Goal: Task Accomplishment & Management: Manage account settings

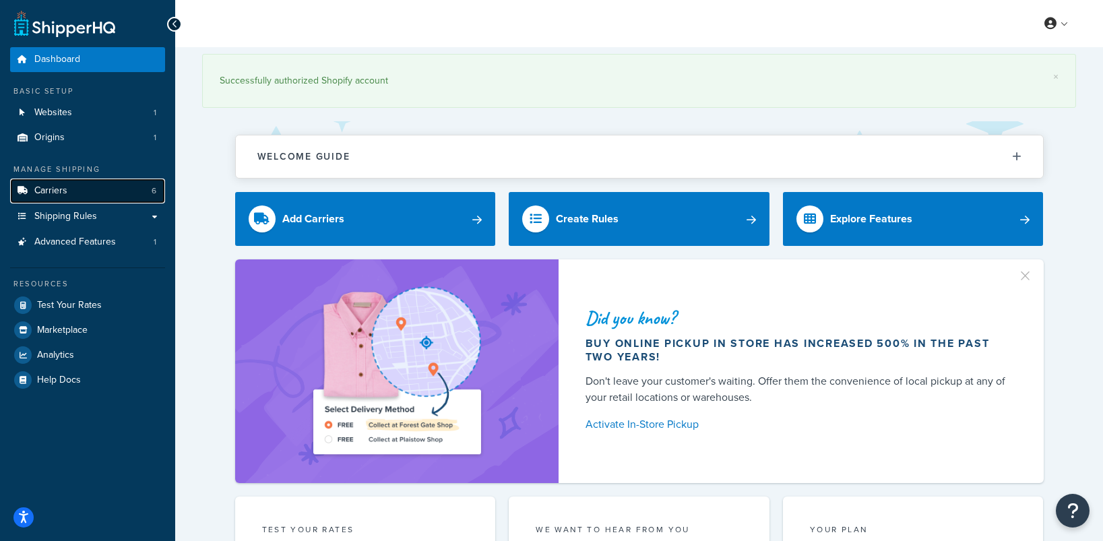
click at [68, 190] on link "Carriers 6" at bounding box center [87, 191] width 155 height 25
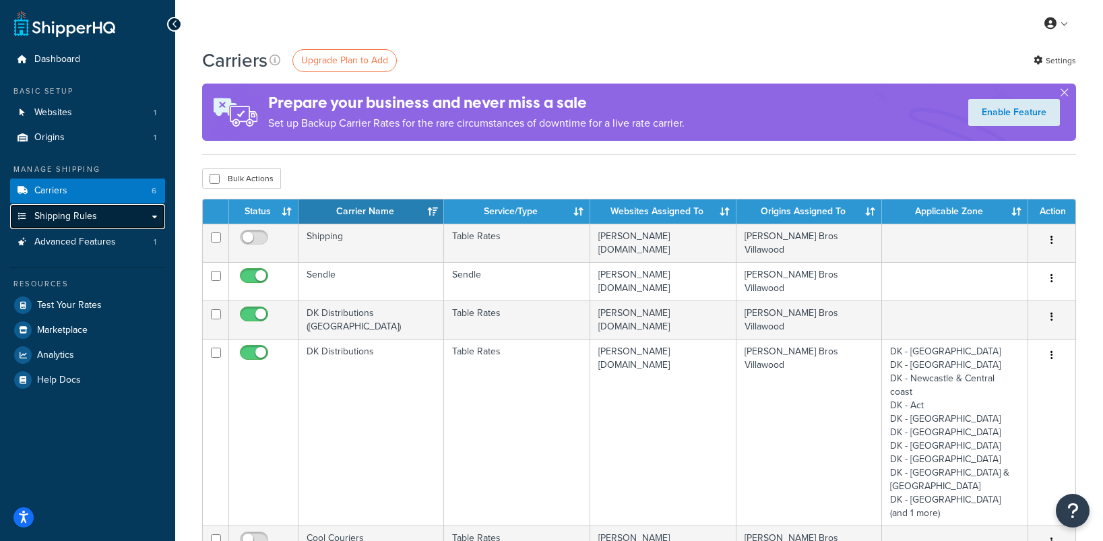
click at [71, 223] on link "Shipping Rules" at bounding box center [87, 216] width 155 height 25
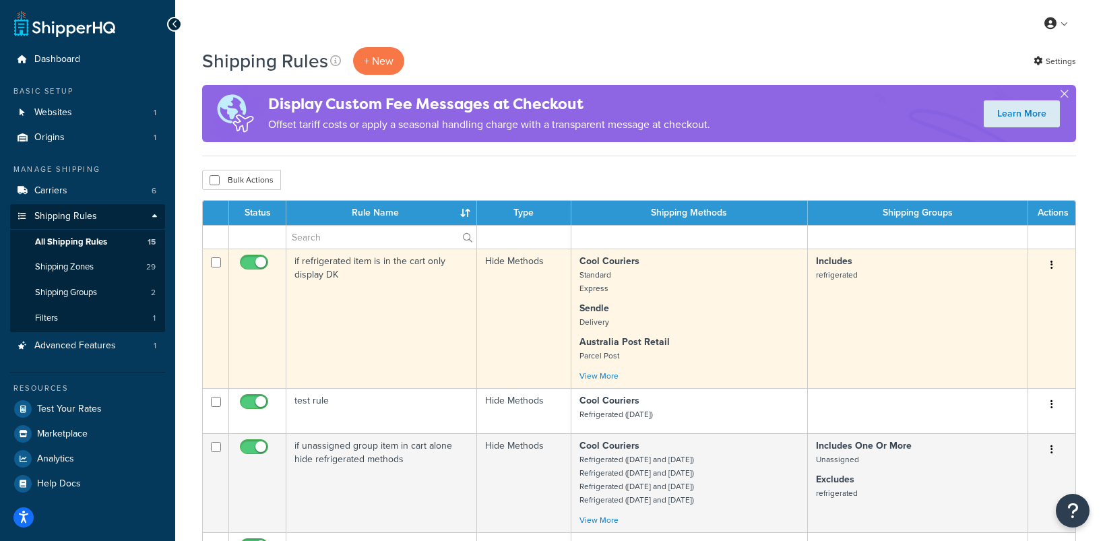
scroll to position [58, 0]
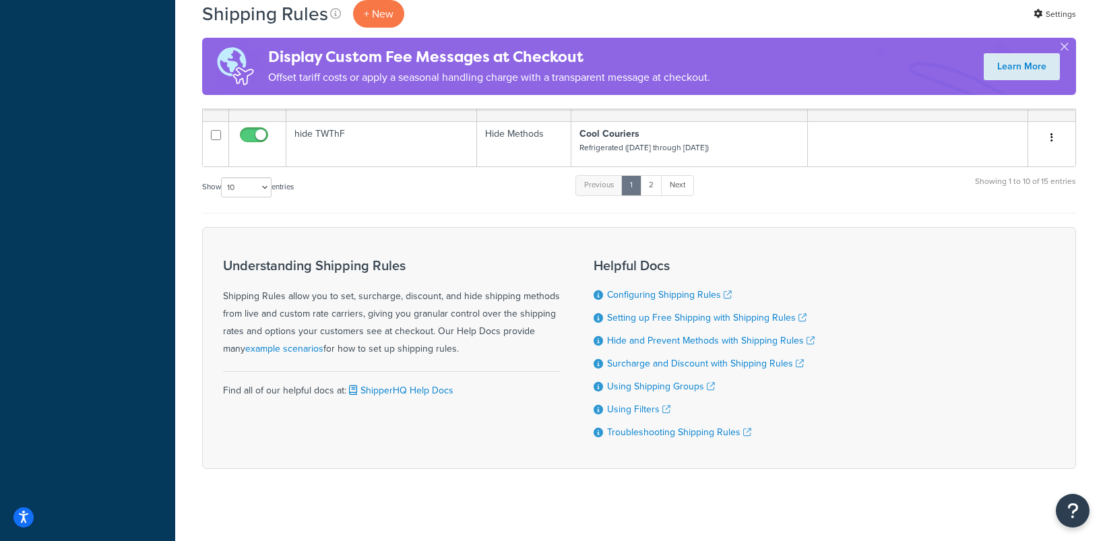
scroll to position [690, 0]
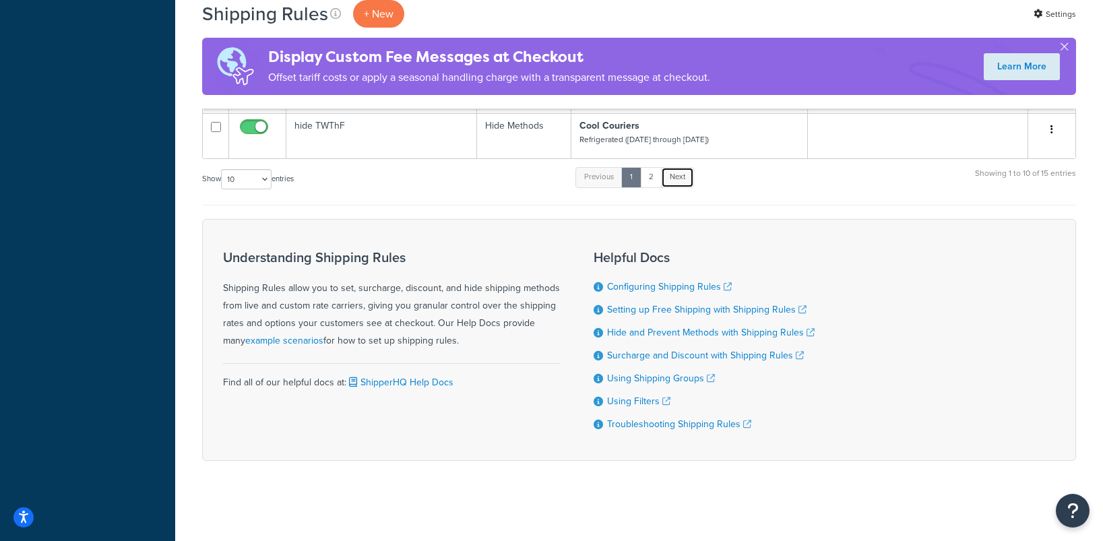
click at [664, 179] on link "Next" at bounding box center [677, 177] width 33 height 20
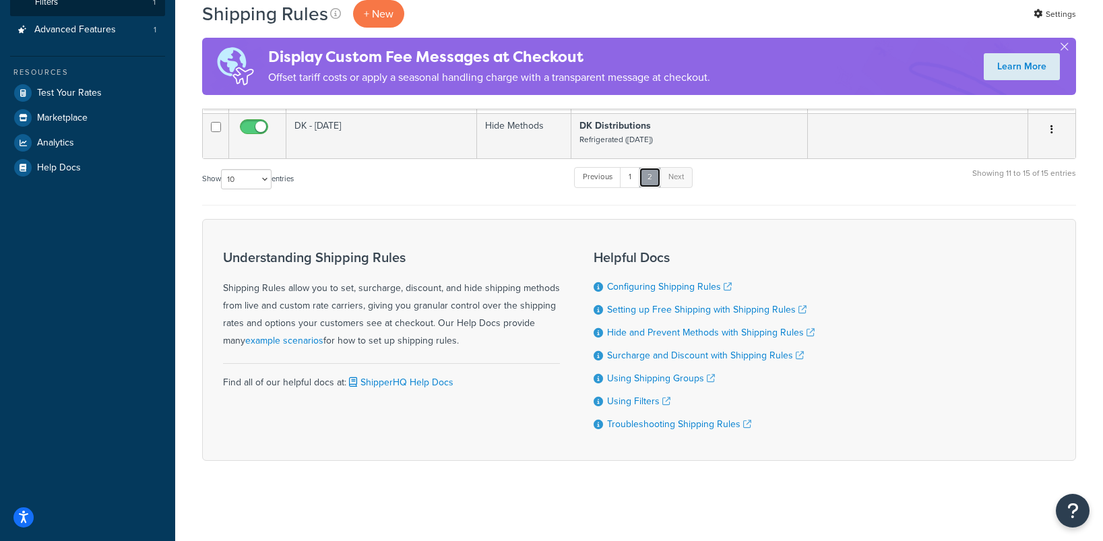
click at [657, 174] on link "2" at bounding box center [650, 177] width 22 height 20
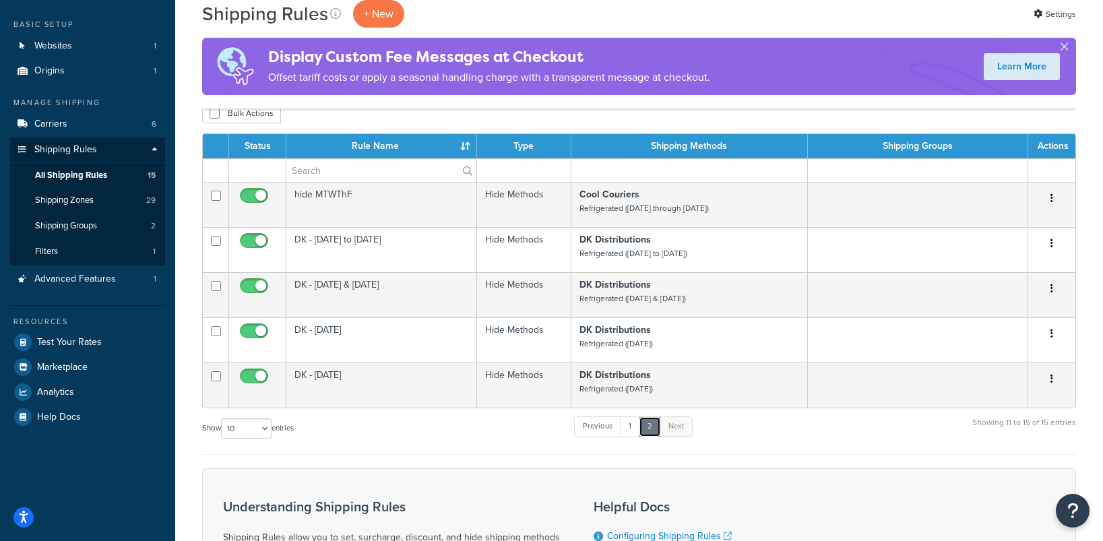
scroll to position [66, 0]
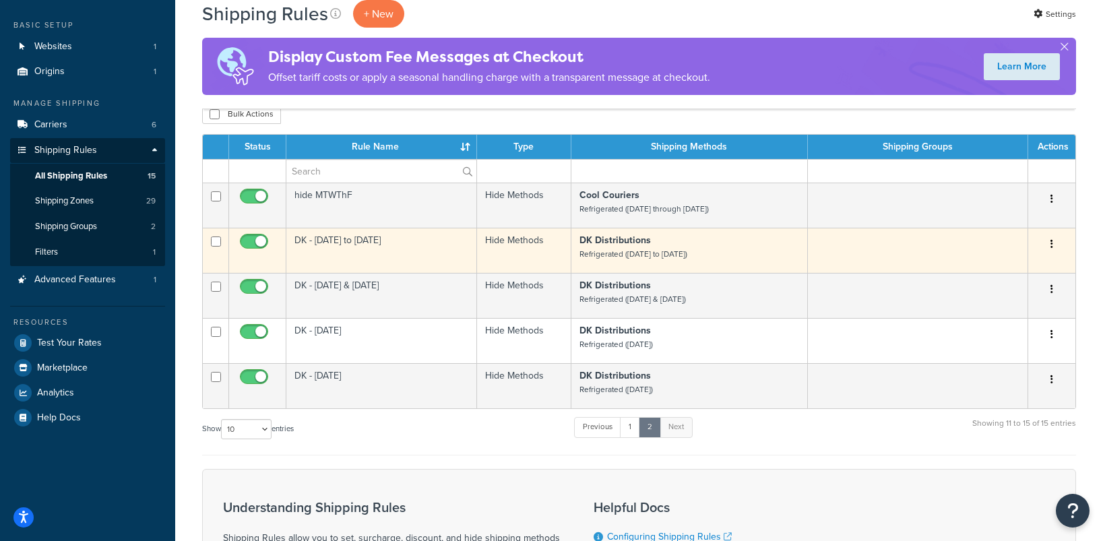
click at [335, 237] on td "DK - Monday to Friday" at bounding box center [381, 250] width 191 height 45
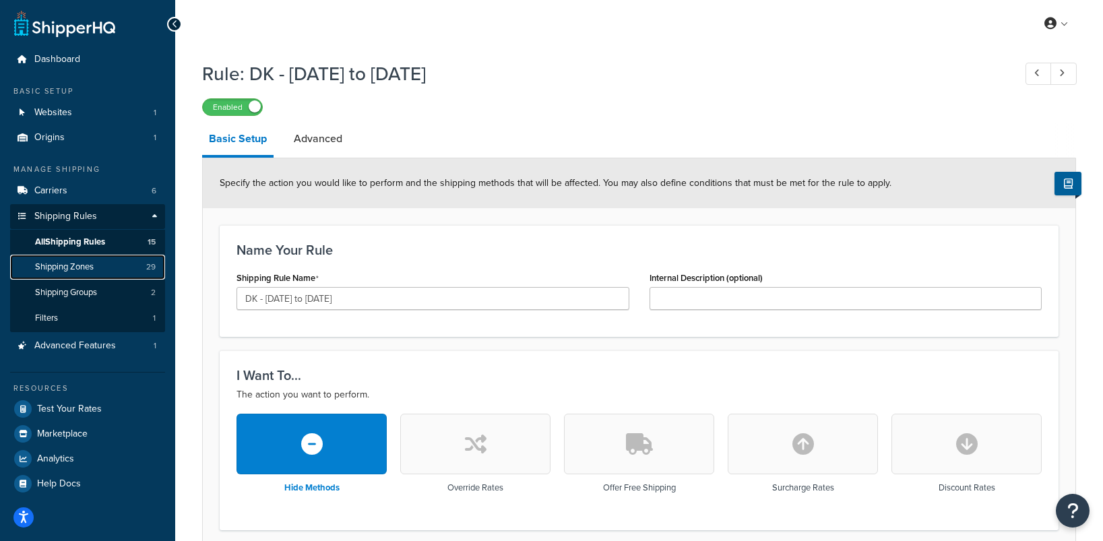
click at [92, 269] on span "Shipping Zones" at bounding box center [64, 266] width 59 height 11
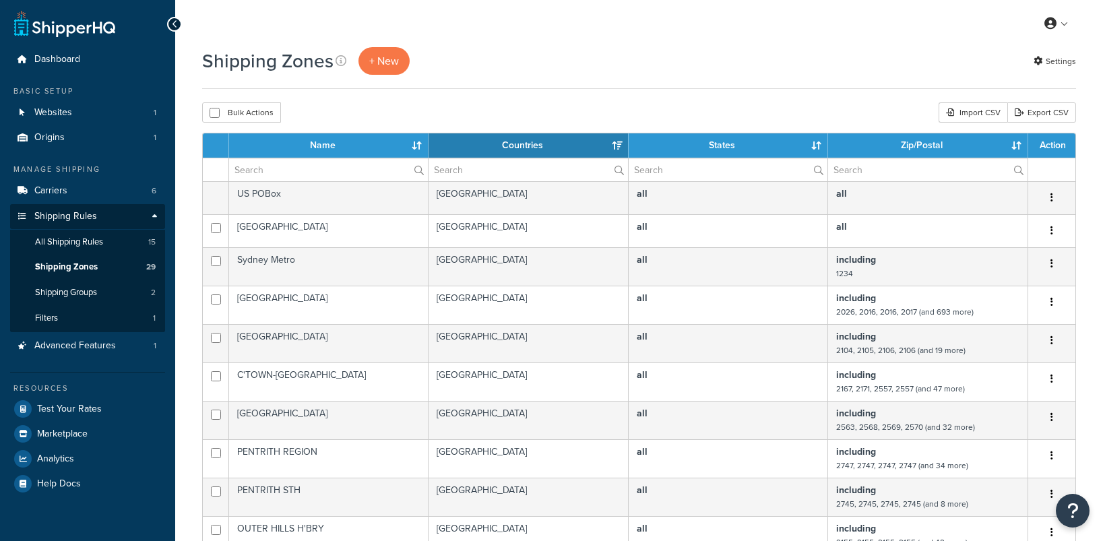
select select "15"
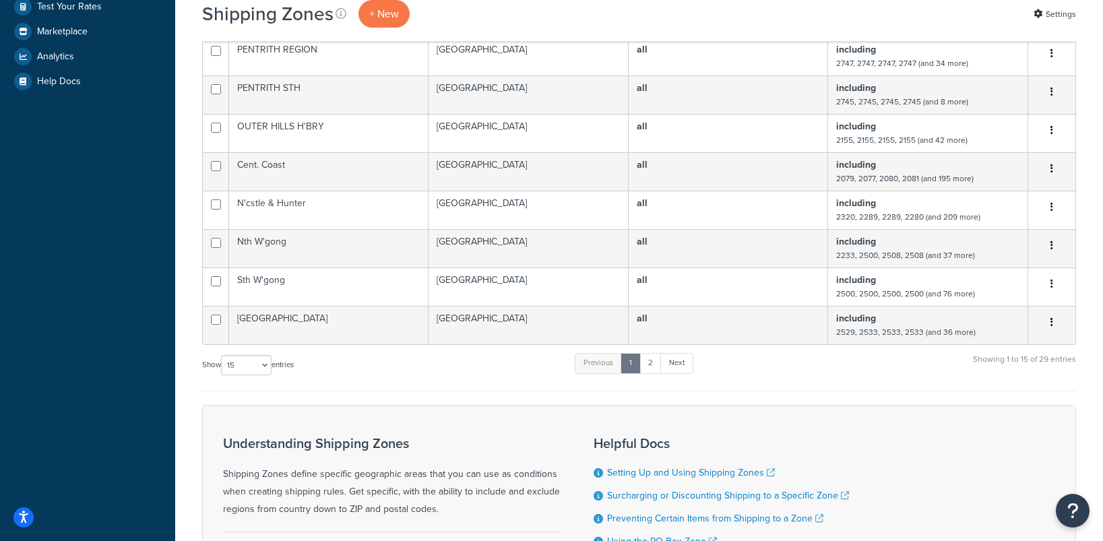
scroll to position [422, 0]
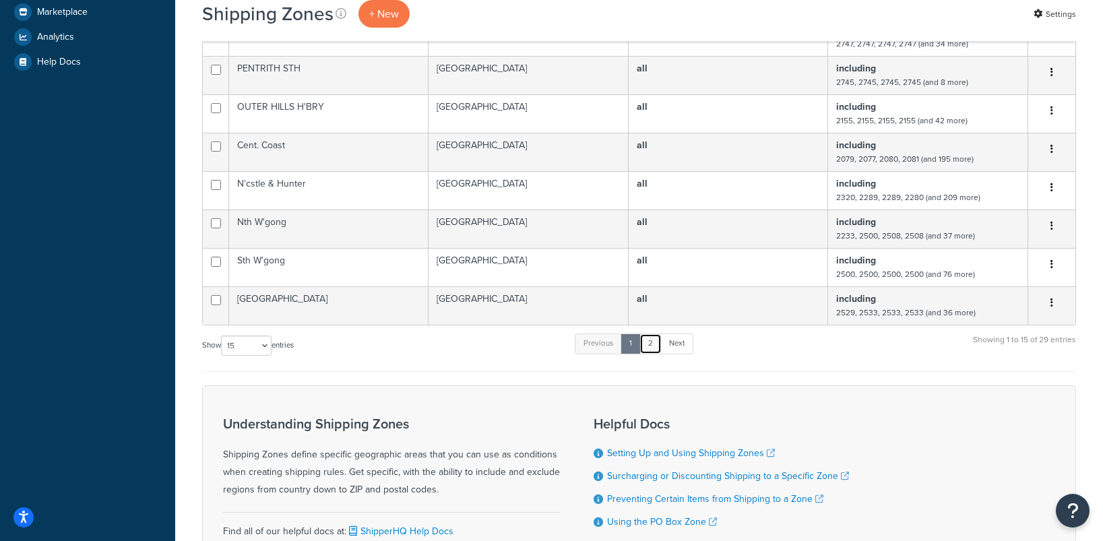
click at [648, 349] on link "2" at bounding box center [650, 343] width 22 height 20
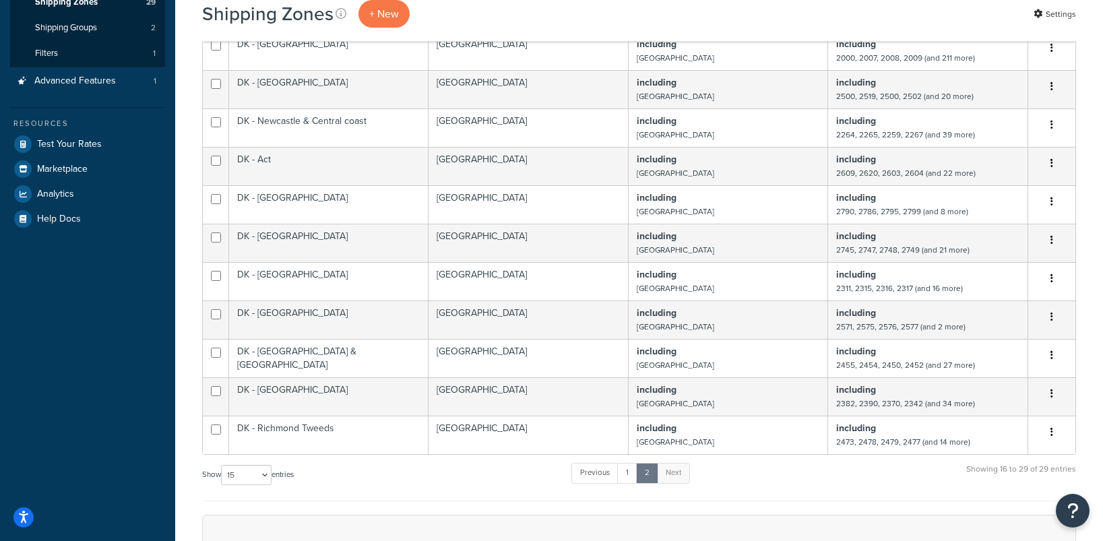
scroll to position [250, 0]
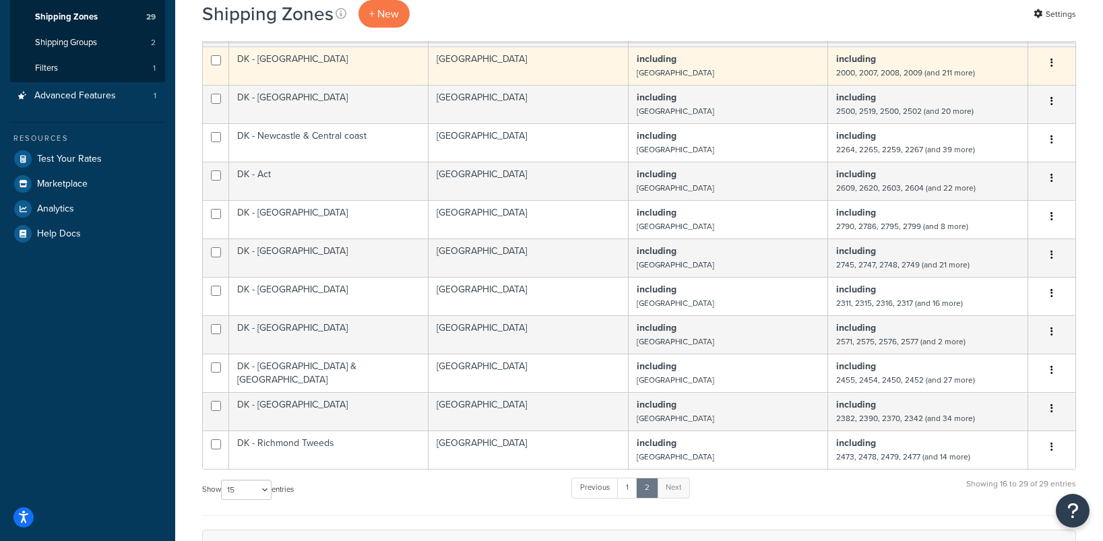
click at [276, 61] on td "DK - [GEOGRAPHIC_DATA]" at bounding box center [328, 65] width 199 height 38
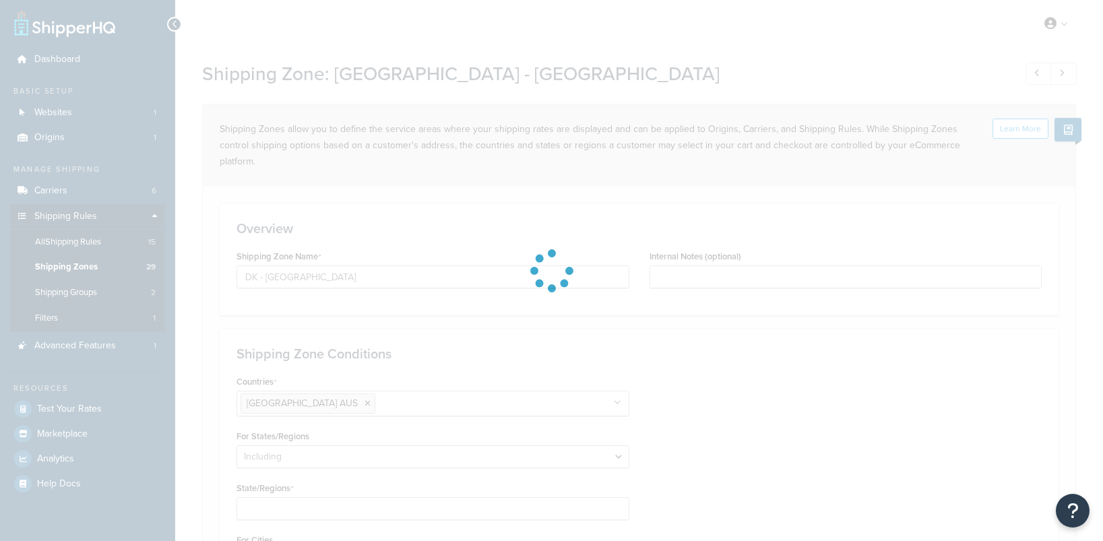
select select "including"
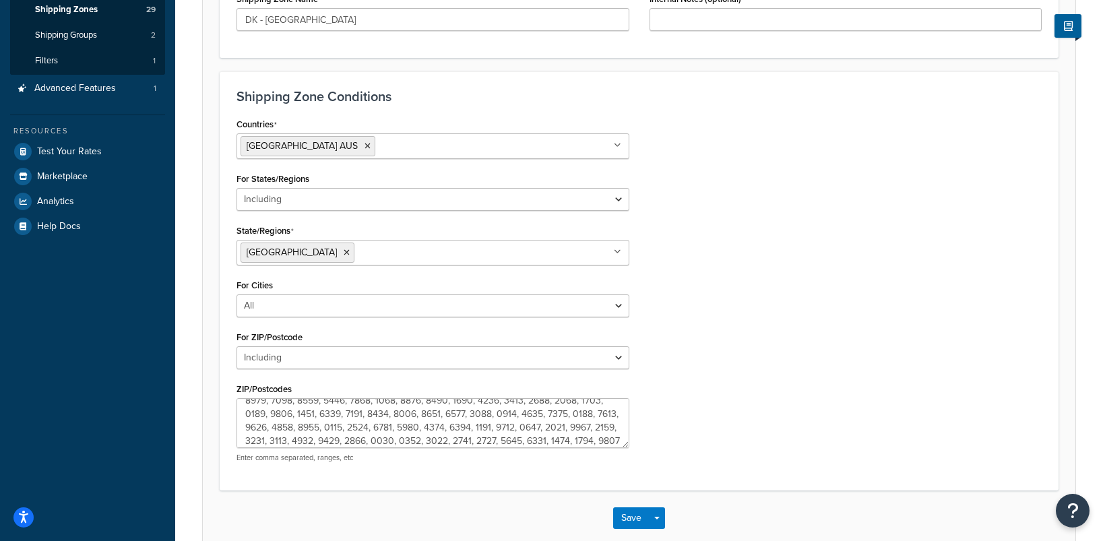
scroll to position [162, 0]
drag, startPoint x: 394, startPoint y: 407, endPoint x: 380, endPoint y: 407, distance: 14.1
click at [380, 407] on textarea "ZIP/Postcodes" at bounding box center [432, 423] width 393 height 50
click at [393, 407] on textarea "ZIP/Postcodes" at bounding box center [432, 423] width 393 height 50
